Goal: Obtain resource: Download file/media

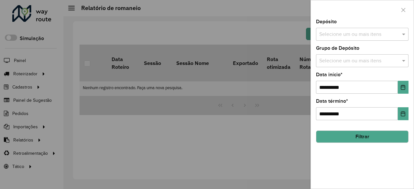
click at [254, 92] on div at bounding box center [207, 94] width 414 height 189
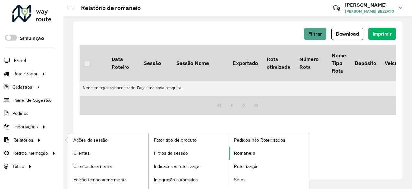
click at [242, 152] on span "Romaneio" at bounding box center [244, 153] width 21 height 7
click at [249, 151] on span "Romaneio" at bounding box center [244, 153] width 21 height 7
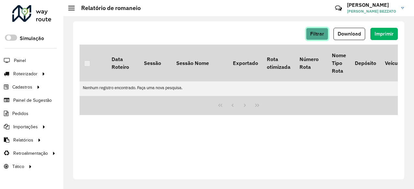
click at [314, 33] on span "Filtrar" at bounding box center [317, 34] width 14 height 6
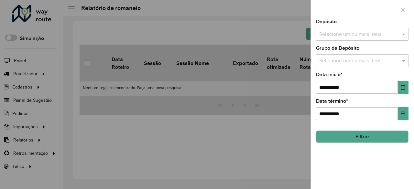
click at [355, 40] on div "Selecione um ou mais itens" at bounding box center [362, 34] width 93 height 13
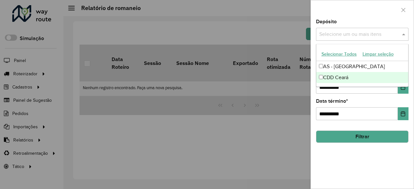
click at [330, 79] on div "CDD Ceará" at bounding box center [362, 77] width 92 height 11
click at [349, 152] on div "**********" at bounding box center [362, 104] width 103 height 170
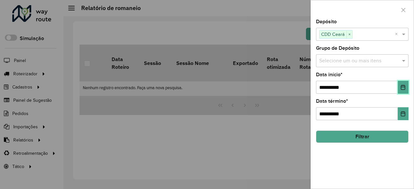
click at [404, 86] on icon "Choose Date" at bounding box center [403, 87] width 5 height 5
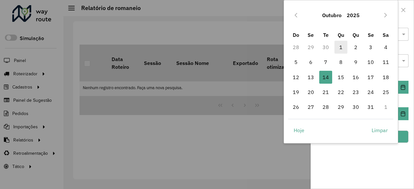
click at [344, 45] on span "1" at bounding box center [341, 47] width 13 height 13
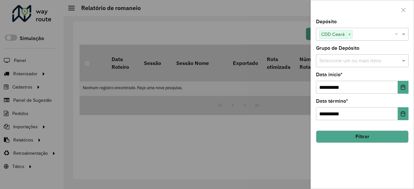
click at [378, 136] on button "Filtrar" at bounding box center [362, 137] width 93 height 12
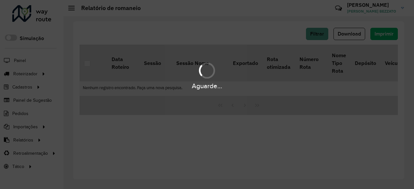
click at [321, 37] on div "Aguarde..." at bounding box center [207, 94] width 414 height 189
click at [316, 38] on div "Aguarde..." at bounding box center [207, 94] width 414 height 189
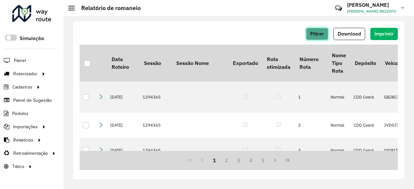
click at [322, 30] on button "Filtrar" at bounding box center [317, 34] width 22 height 12
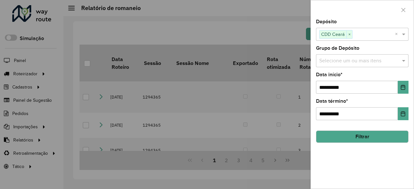
click at [385, 34] on input "text" at bounding box center [374, 35] width 42 height 8
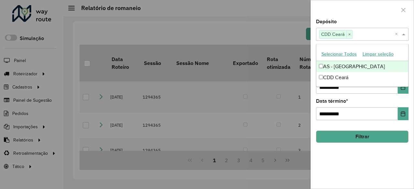
click at [362, 68] on div "AS - [GEOGRAPHIC_DATA]" at bounding box center [362, 66] width 92 height 11
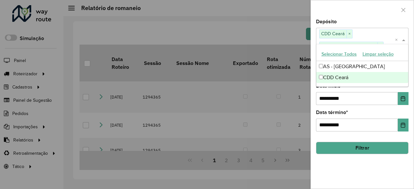
click at [363, 142] on button "Filtrar" at bounding box center [362, 148] width 93 height 12
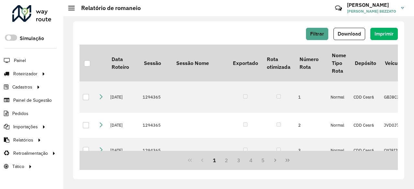
click at [349, 36] on span "Download" at bounding box center [349, 34] width 23 height 6
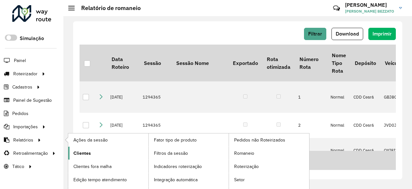
click at [93, 150] on link "Clientes" at bounding box center [108, 153] width 80 height 13
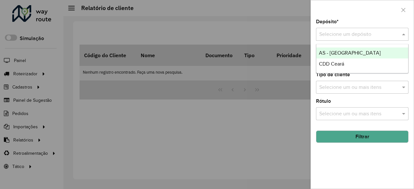
click at [371, 35] on input "text" at bounding box center [355, 35] width 73 height 8
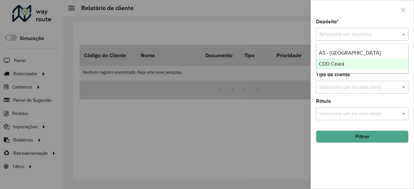
click at [333, 63] on span "CDD Ceará" at bounding box center [331, 64] width 25 height 6
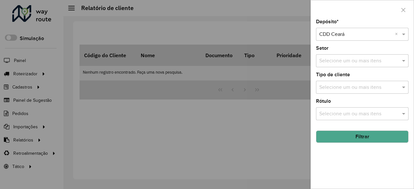
click at [351, 137] on button "Filtrar" at bounding box center [362, 137] width 93 height 12
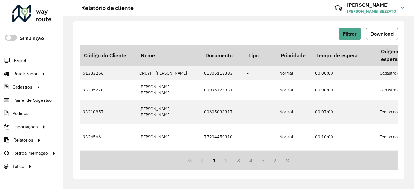
click at [376, 31] on span "Download" at bounding box center [381, 34] width 23 height 6
click at [381, 37] on button "Download" at bounding box center [382, 34] width 32 height 12
